Goal: Browse casually: Explore the website without a specific task or goal

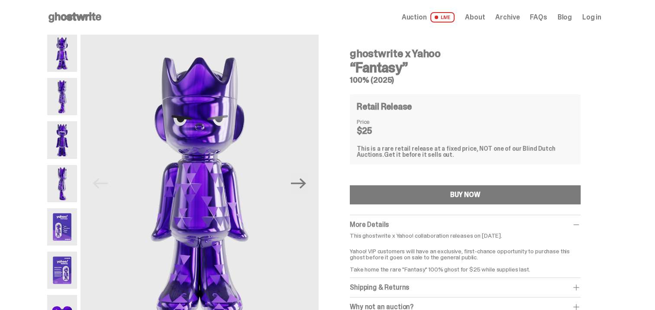
click at [71, 87] on img at bounding box center [62, 96] width 30 height 37
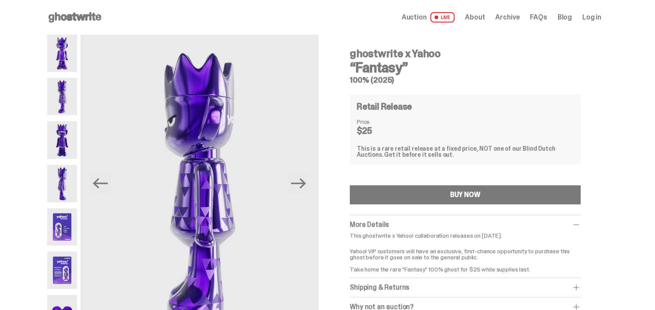
click at [65, 131] on img at bounding box center [62, 139] width 30 height 37
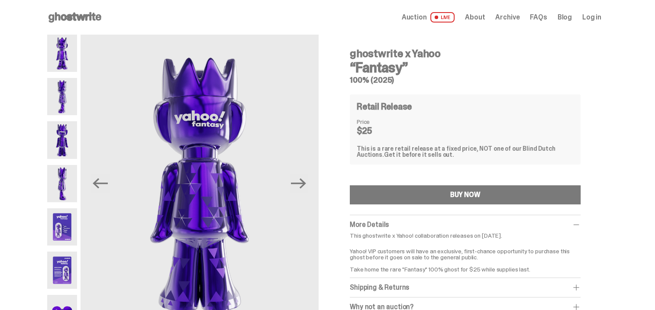
click at [67, 171] on img at bounding box center [62, 183] width 30 height 37
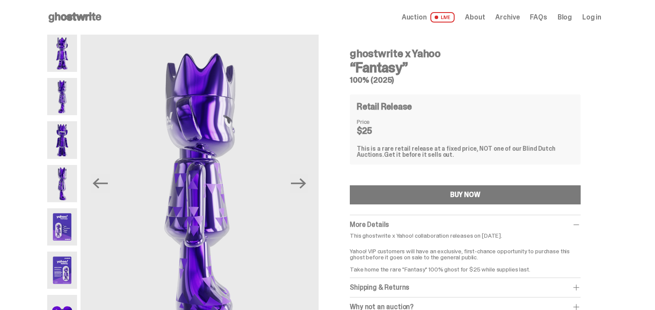
click at [69, 217] on img at bounding box center [62, 226] width 30 height 37
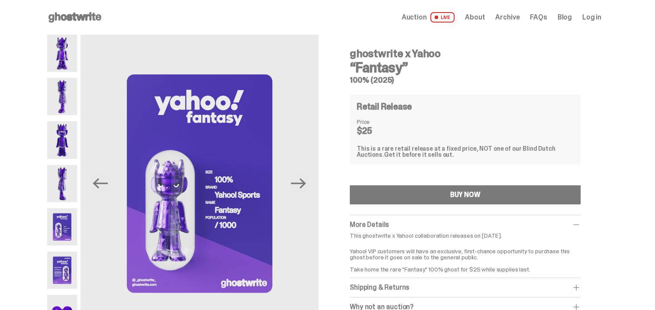
click at [66, 266] on img at bounding box center [62, 269] width 30 height 37
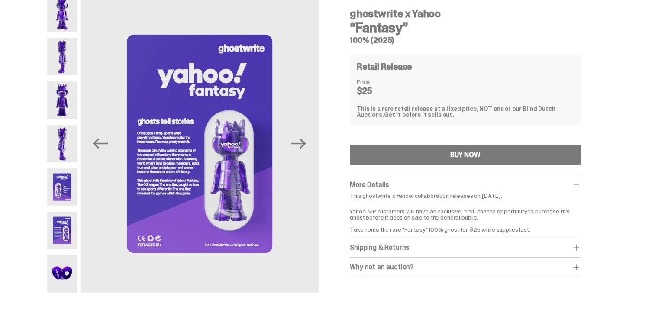
scroll to position [87, 0]
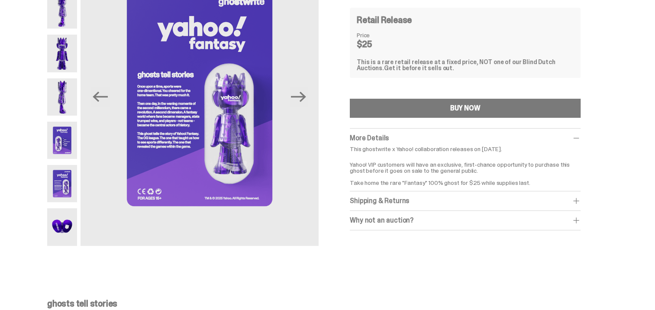
click at [61, 228] on img at bounding box center [62, 226] width 30 height 37
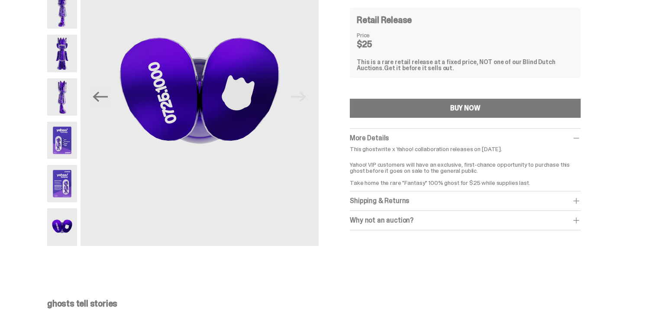
click at [74, 181] on img at bounding box center [62, 183] width 30 height 37
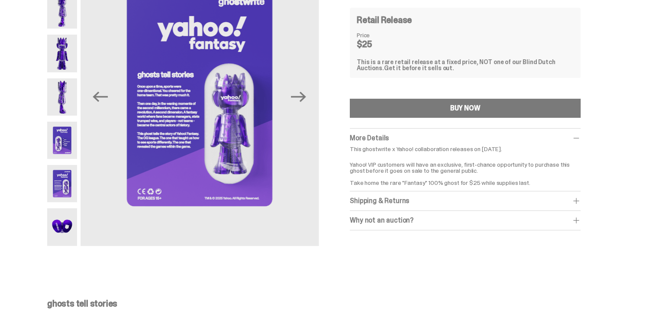
click at [155, 143] on img at bounding box center [199, 97] width 238 height 298
click at [161, 106] on img at bounding box center [199, 97] width 238 height 298
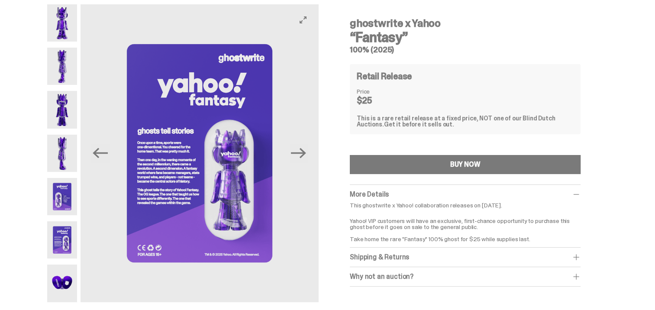
scroll to position [43, 0]
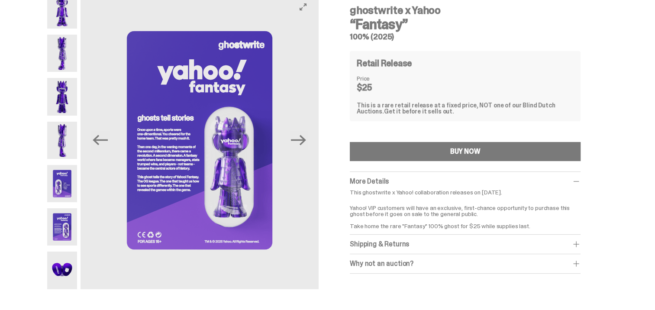
click at [307, 13] on img at bounding box center [199, 140] width 238 height 298
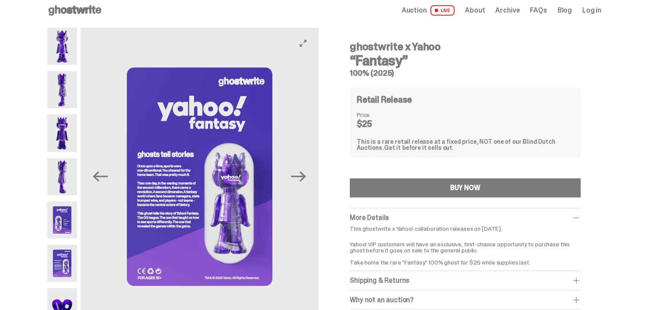
scroll to position [0, 0]
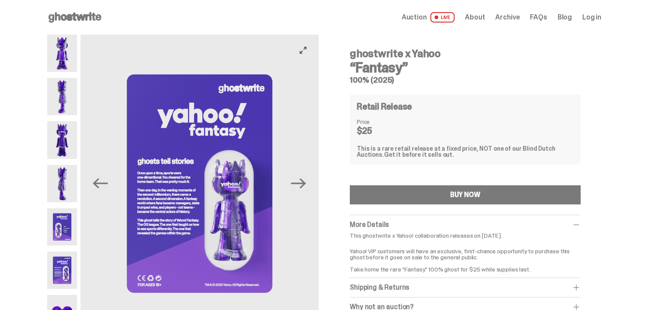
click at [305, 52] on icon "View full-screen" at bounding box center [302, 50] width 7 height 7
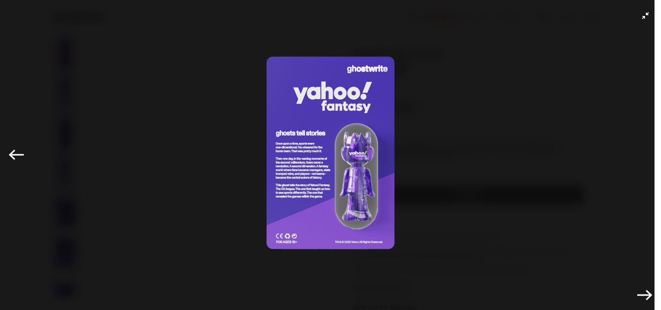
click at [298, 172] on img at bounding box center [331, 153] width 618 height 262
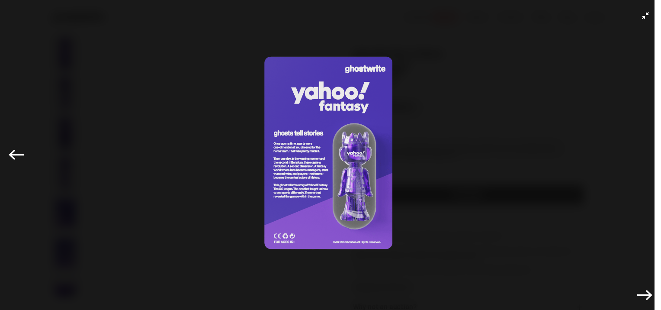
click at [295, 152] on img at bounding box center [328, 153] width 618 height 262
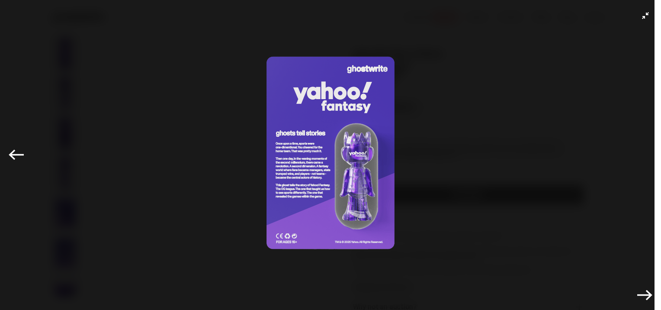
click at [642, 18] on icon "Exit full-screen" at bounding box center [645, 15] width 7 height 7
